Goal: Find contact information: Obtain details needed to contact an individual or organization

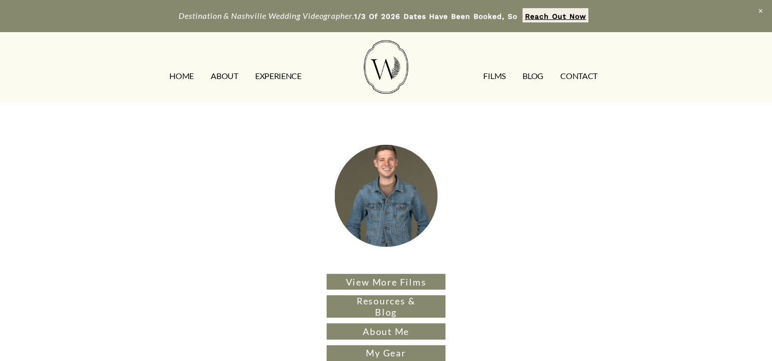
click at [222, 73] on link "ABOUT" at bounding box center [224, 76] width 27 height 16
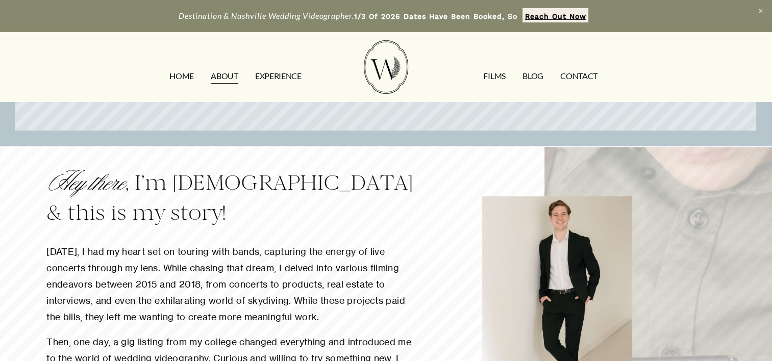
scroll to position [257, 0]
click at [490, 80] on link "FILMS" at bounding box center [494, 76] width 22 height 16
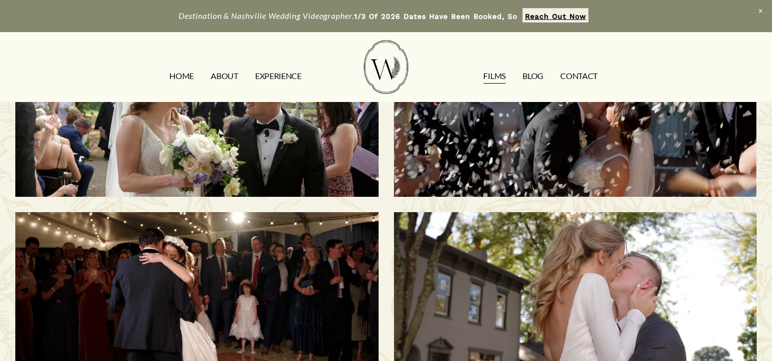
scroll to position [67, 0]
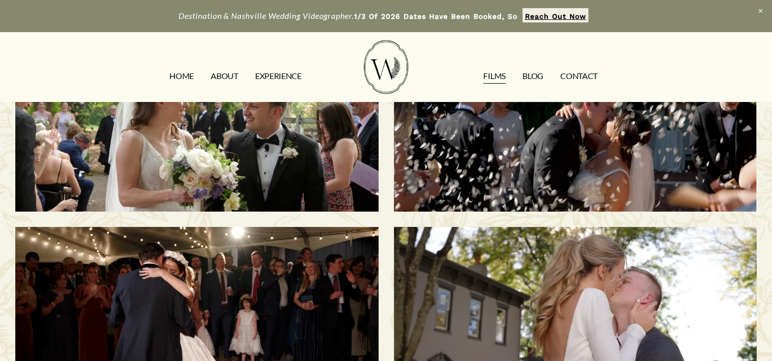
click at [216, 128] on h3 "Morgan & Tommy | Nashville, TN" at bounding box center [197, 135] width 312 height 123
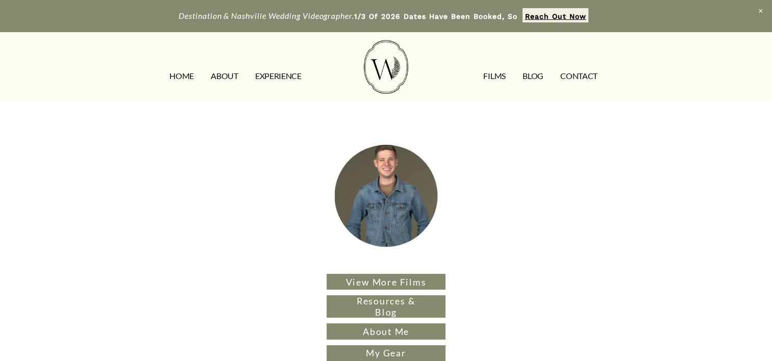
click at [217, 78] on link "ABOUT" at bounding box center [224, 76] width 27 height 16
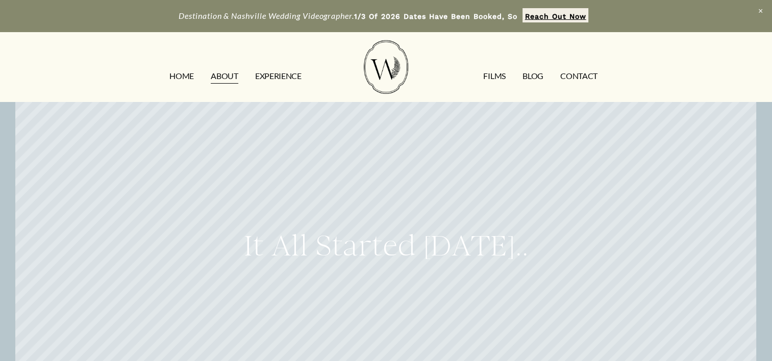
click at [492, 82] on link "FILMS" at bounding box center [494, 76] width 22 height 16
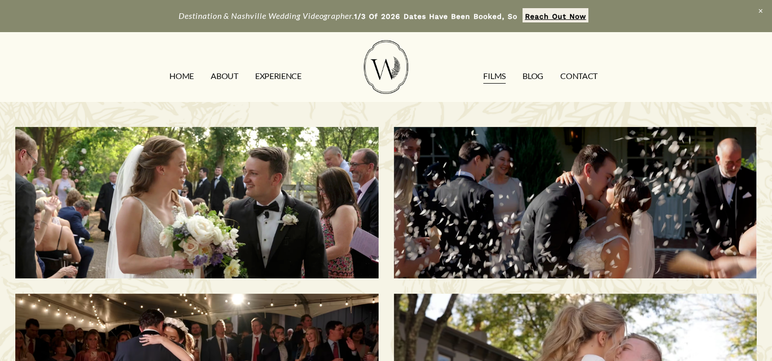
click at [577, 79] on link "CONTACT" at bounding box center [578, 76] width 37 height 16
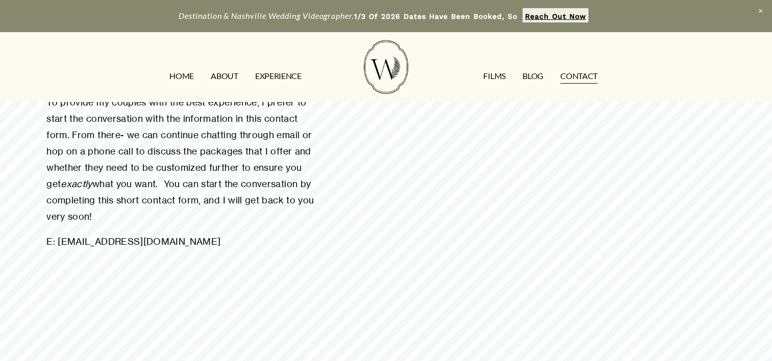
scroll to position [204, 0]
drag, startPoint x: 211, startPoint y: 243, endPoint x: 58, endPoint y: 246, distance: 152.5
click at [58, 246] on p "E: [EMAIL_ADDRESS][DOMAIN_NAME]" at bounding box center [183, 242] width 274 height 16
copy p "[EMAIL_ADDRESS][DOMAIN_NAME]"
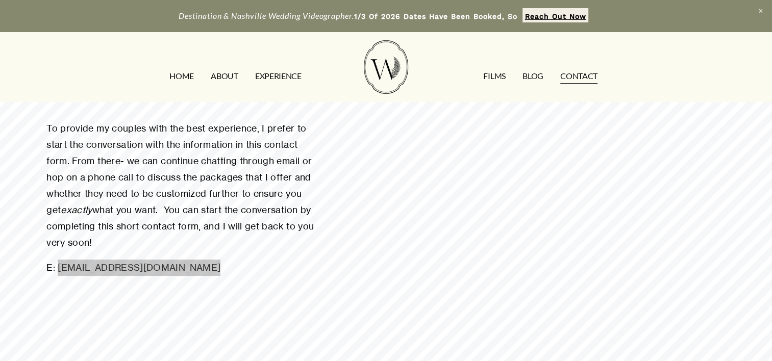
scroll to position [174, 0]
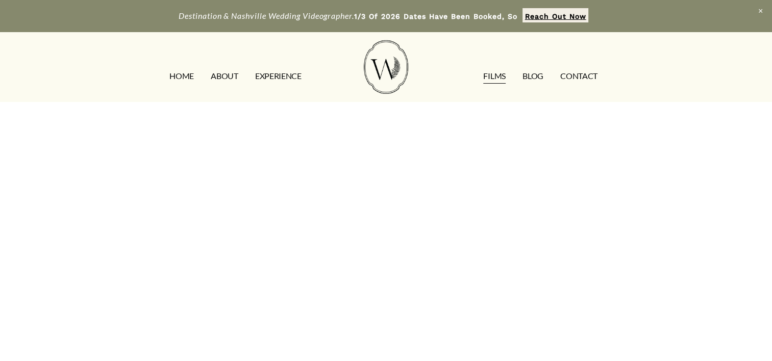
scroll to position [153, 0]
